Goal: Task Accomplishment & Management: Manage account settings

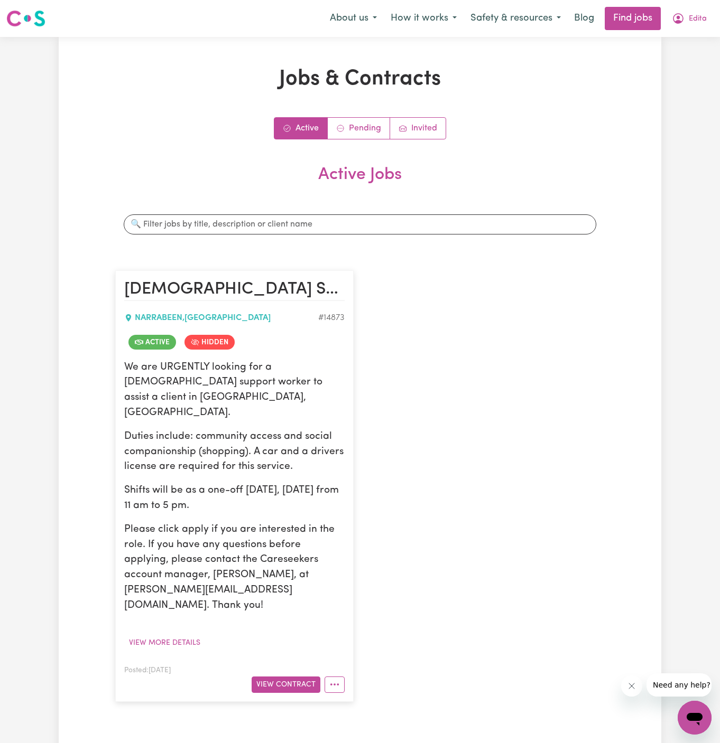
click at [601, 142] on div "Active Pending Invited Active Jobs Search jobs [DEMOGRAPHIC_DATA] Support Worke…" at bounding box center [359, 415] width 489 height 596
click at [695, 24] on span "Edita" at bounding box center [698, 19] width 18 height 12
click at [685, 77] on link "Logout" at bounding box center [670, 81] width 83 height 20
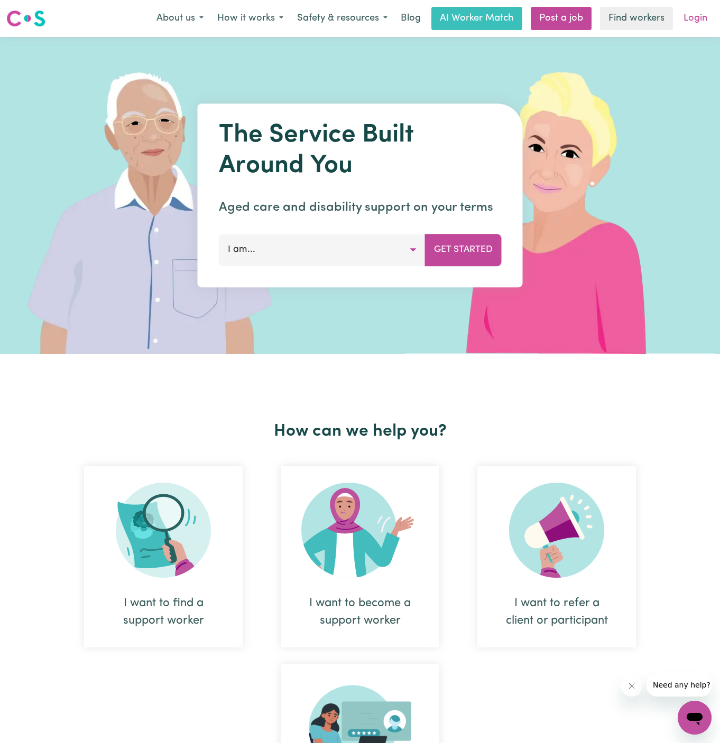
click at [698, 14] on link "Login" at bounding box center [695, 18] width 36 height 23
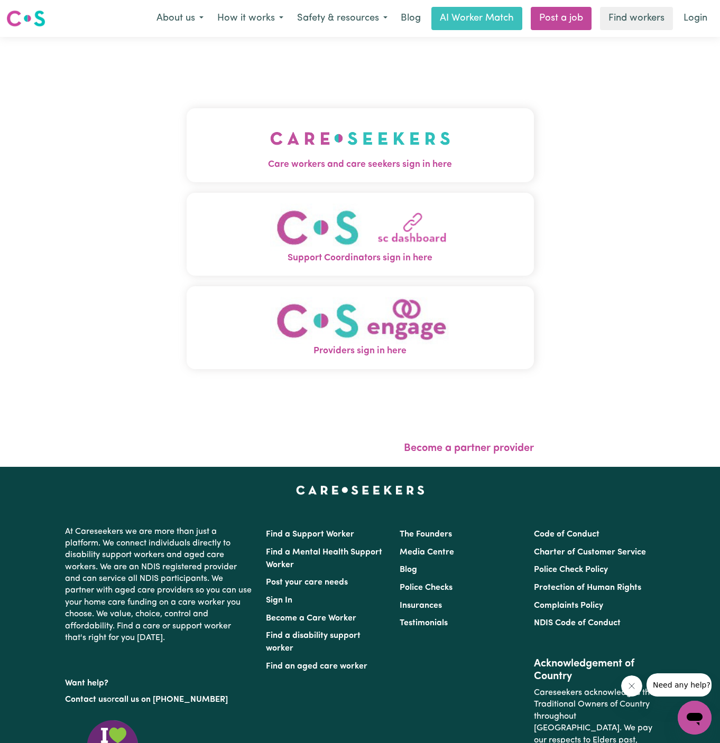
click at [240, 183] on div "Care workers and care seekers sign in here Support Coordinators sign in here Pr…" at bounding box center [360, 244] width 347 height 372
click at [327, 161] on span "Care workers and care seekers sign in here" at bounding box center [360, 165] width 347 height 14
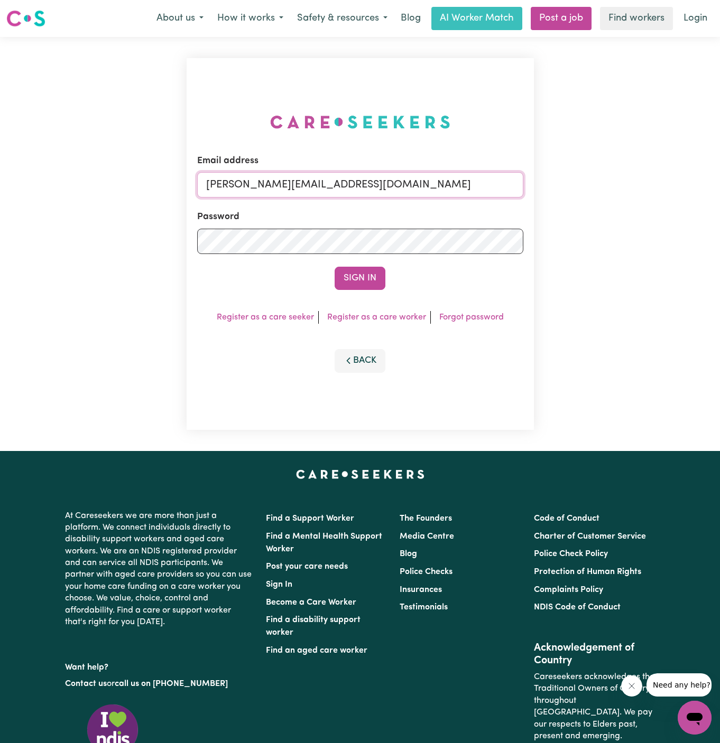
click at [392, 188] on input "dyan@careseekers.com.au" at bounding box center [360, 184] width 326 height 25
drag, startPoint x: 256, startPoint y: 182, endPoint x: 515, endPoint y: 176, distance: 259.0
click at [515, 176] on input "superuser~GiuseppinaNataleYACAH@careseekers.com.au" at bounding box center [360, 184] width 326 height 25
drag, startPoint x: 264, startPoint y: 186, endPoint x: 502, endPoint y: 191, distance: 237.9
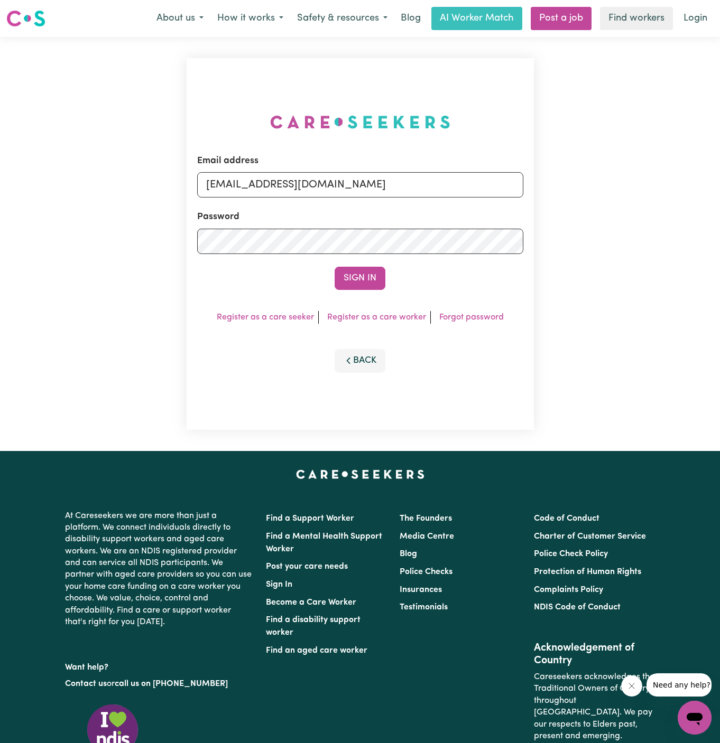
click at [502, 191] on input "superuser~GiuseppinaNataleYACAH@careseekers.com.au" at bounding box center [360, 184] width 326 height 25
type input "superuser~BruceWildeMCA@careseekers.com.au"
click at [378, 283] on button "Sign In" at bounding box center [359, 278] width 51 height 23
